Goal: Information Seeking & Learning: Understand process/instructions

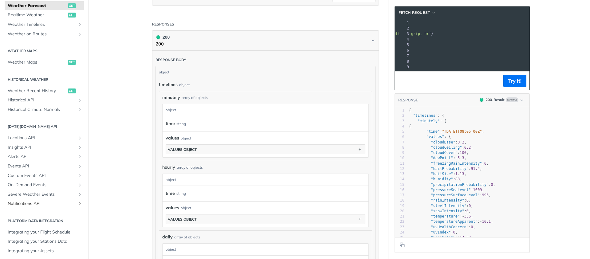
scroll to position [149, 0]
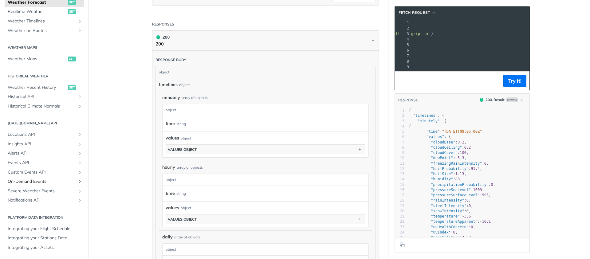
click at [43, 177] on link "On-Demand Events" at bounding box center [44, 181] width 79 height 9
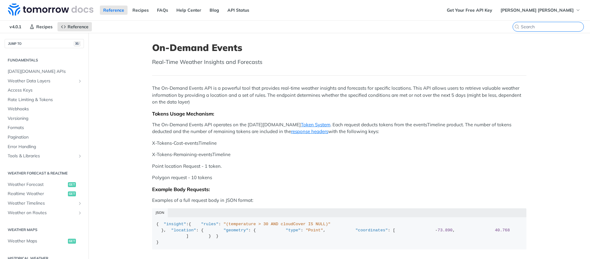
click at [552, 28] on input "⌘K" at bounding box center [551, 27] width 63 height 6
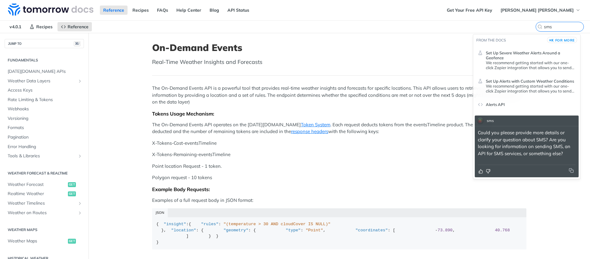
click at [540, 84] on p "We recommend getting started with our one-click Zapier integration that allows …" at bounding box center [530, 89] width 90 height 10
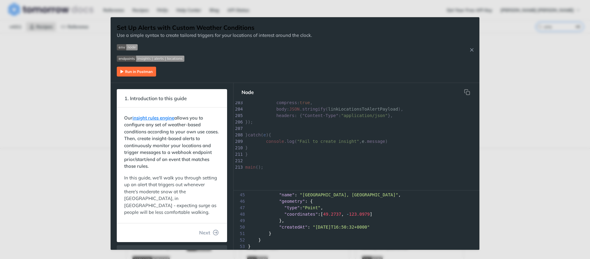
click at [48, 176] on div "Jump to Content Reference Recipes FAQs Help Center Blog API Status Recipes Refe…" at bounding box center [295, 129] width 590 height 259
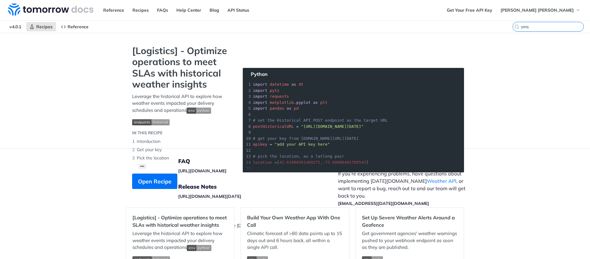
click at [548, 24] on input "sms" at bounding box center [551, 27] width 63 height 6
click at [520, 27] on input "sms" at bounding box center [551, 27] width 63 height 6
paste input "SMS to user with this alert"
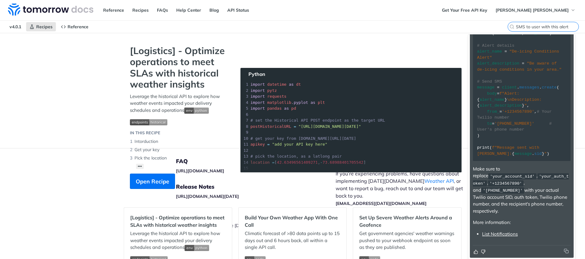
scroll to position [114, 0]
click at [504, 235] on link "List Notifications" at bounding box center [500, 234] width 36 height 6
click at [506, 233] on link "List Notifications" at bounding box center [500, 234] width 36 height 6
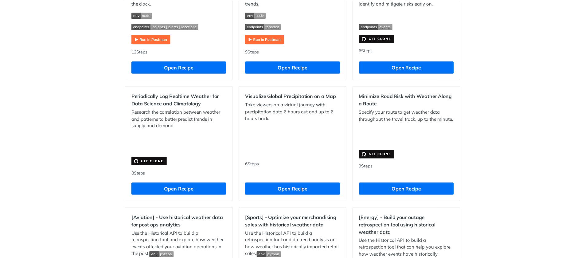
scroll to position [0, 0]
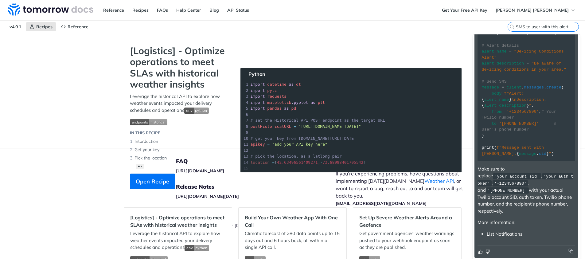
click at [538, 28] on input "SMS to user with this alert" at bounding box center [547, 27] width 63 height 6
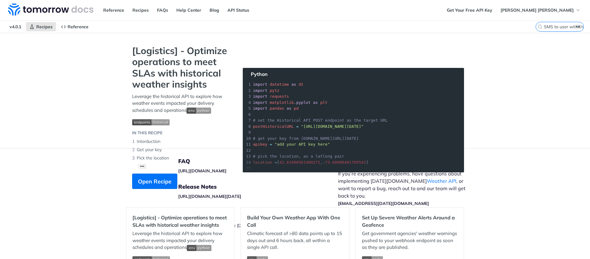
click at [574, 27] on kbd "⌘K" at bounding box center [578, 27] width 8 height 6
click at [574, 27] on input "SMS to user with this alert" at bounding box center [551, 27] width 63 height 6
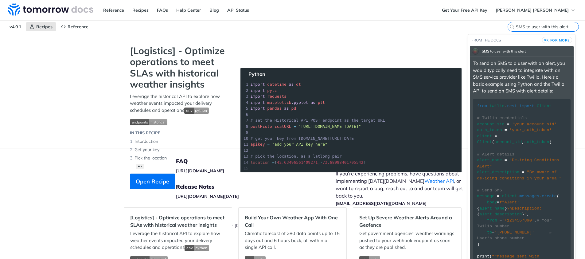
drag, startPoint x: 569, startPoint y: 27, endPoint x: 522, endPoint y: 27, distance: 47.3
click at [522, 27] on input "SMS to user with this alert" at bounding box center [547, 27] width 63 height 6
click at [511, 26] on div "v4.0.1 Recipes Reference SMS to user with this alert" at bounding box center [292, 27] width 585 height 12
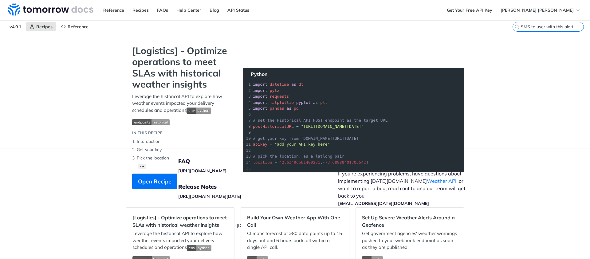
click at [540, 26] on input "SMS to user with this alert" at bounding box center [551, 27] width 63 height 6
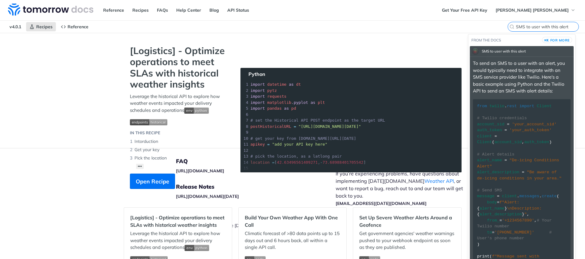
click at [540, 26] on input "SMS to user with this alert" at bounding box center [547, 27] width 63 height 6
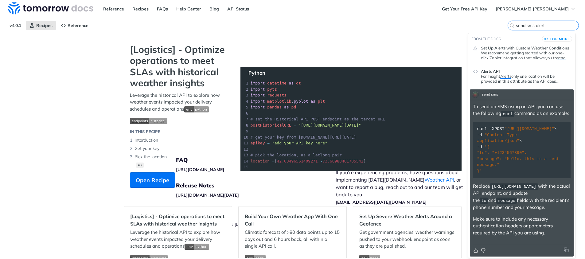
scroll to position [2, 0]
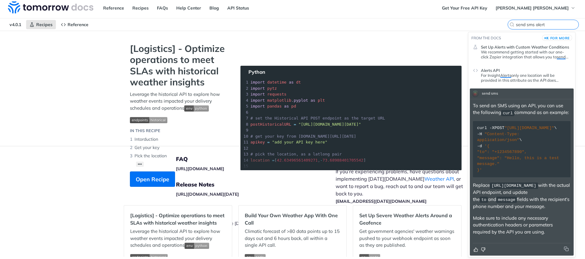
type input "send sms alert"
click at [522, 73] on p "For Insight Alerts only one location will be provided in this attribute as the …" at bounding box center [526, 78] width 90 height 10
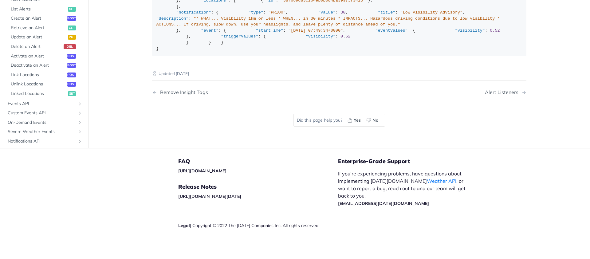
scroll to position [1164, 0]
